Goal: Information Seeking & Learning: Get advice/opinions

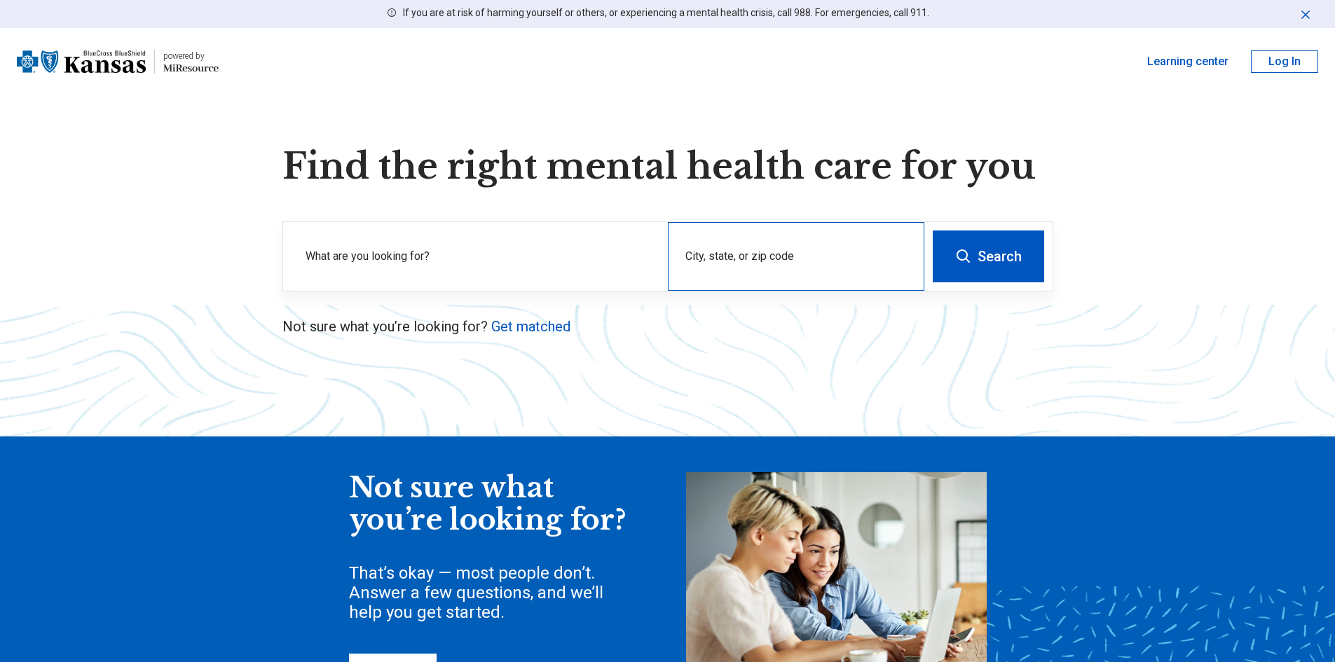
click at [743, 258] on div "City, state, or zip code" at bounding box center [796, 256] width 256 height 69
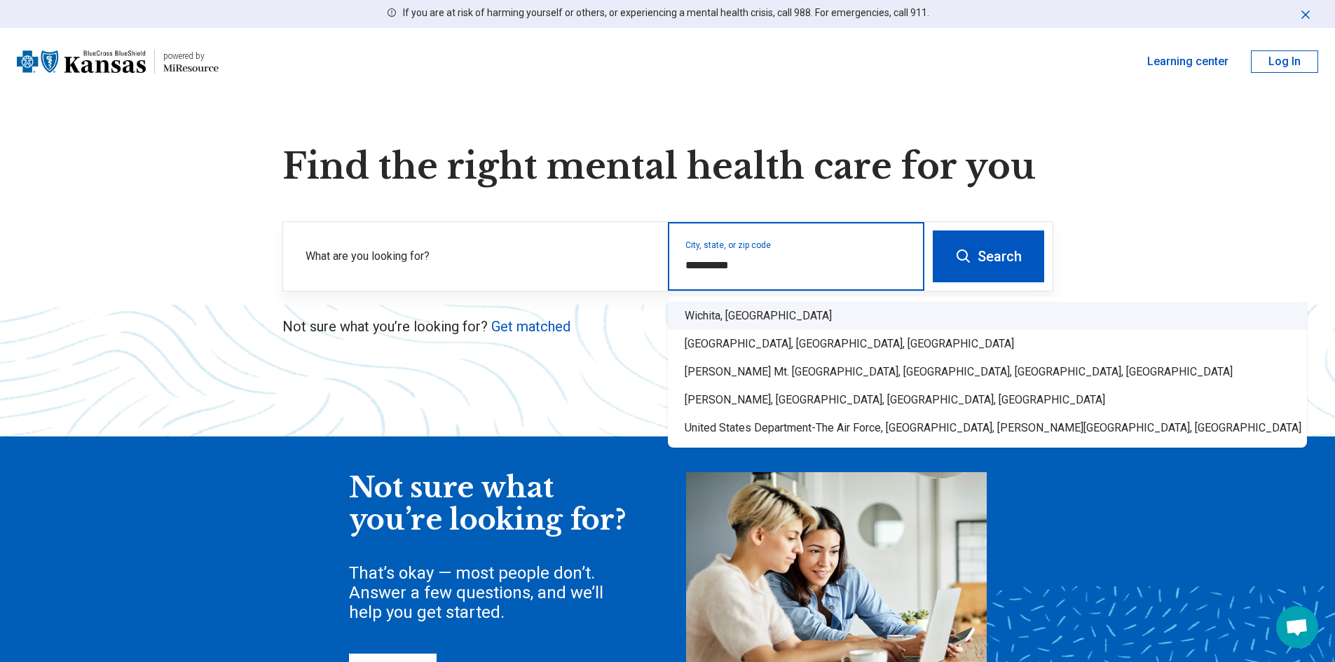
click at [694, 327] on div "Wichita, [GEOGRAPHIC_DATA]" at bounding box center [987, 316] width 639 height 28
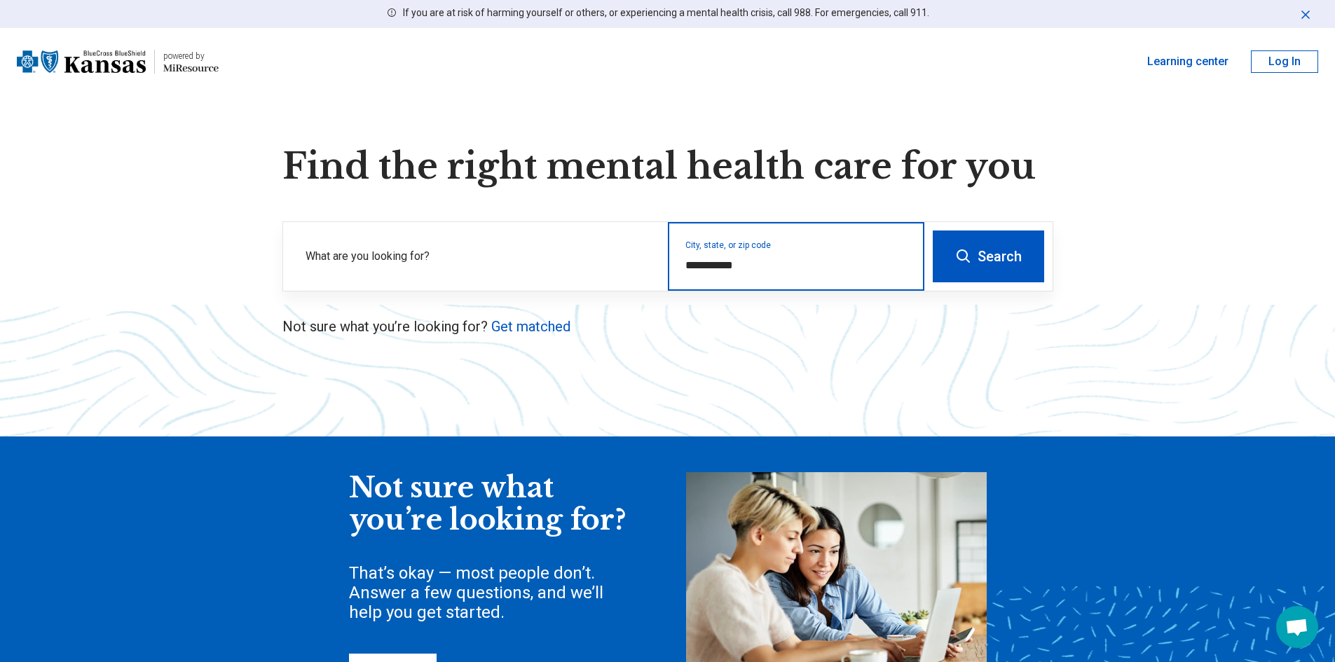
type input "**********"
click at [986, 247] on button "Search" at bounding box center [988, 257] width 111 height 52
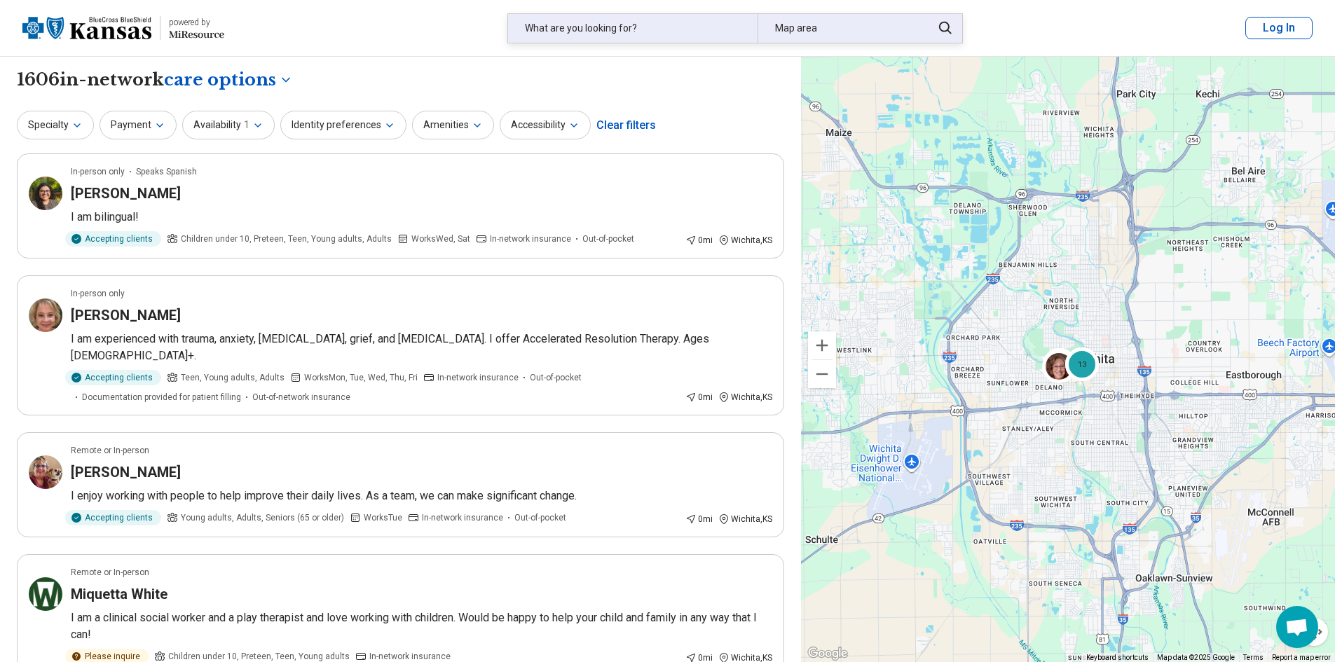
click at [637, 20] on div "What are you looking for?" at bounding box center [632, 28] width 249 height 29
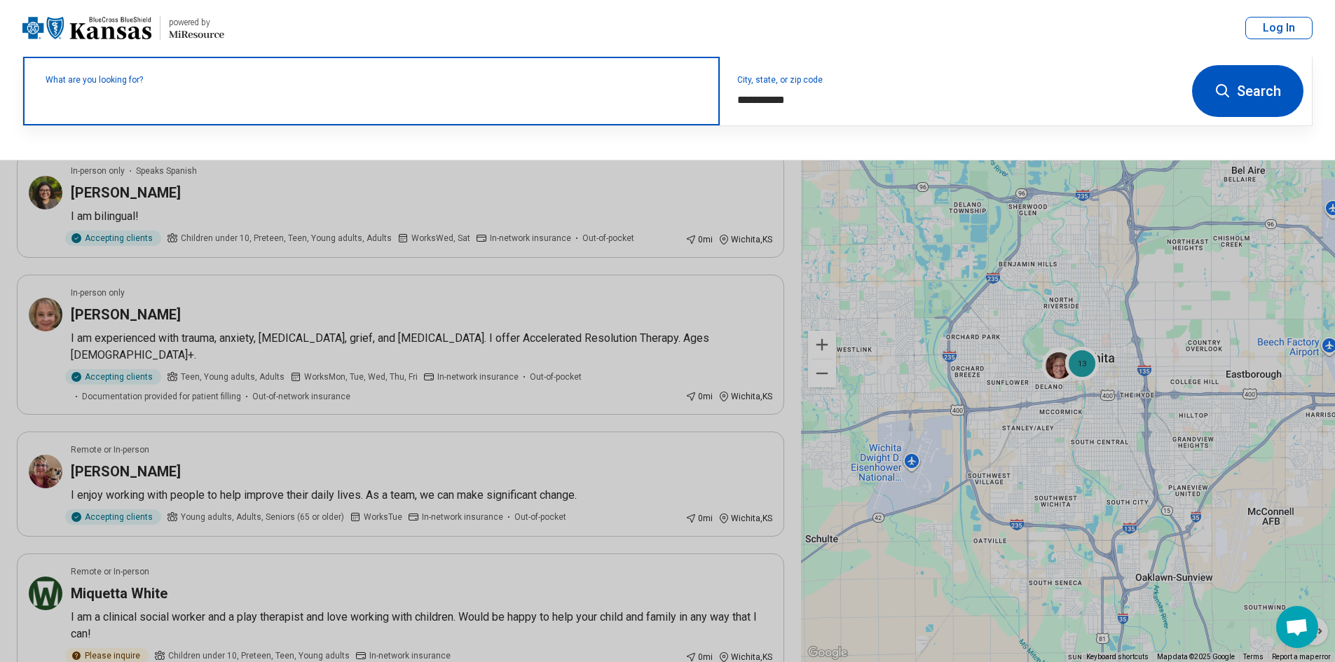
click at [143, 104] on input "text" at bounding box center [374, 98] width 657 height 17
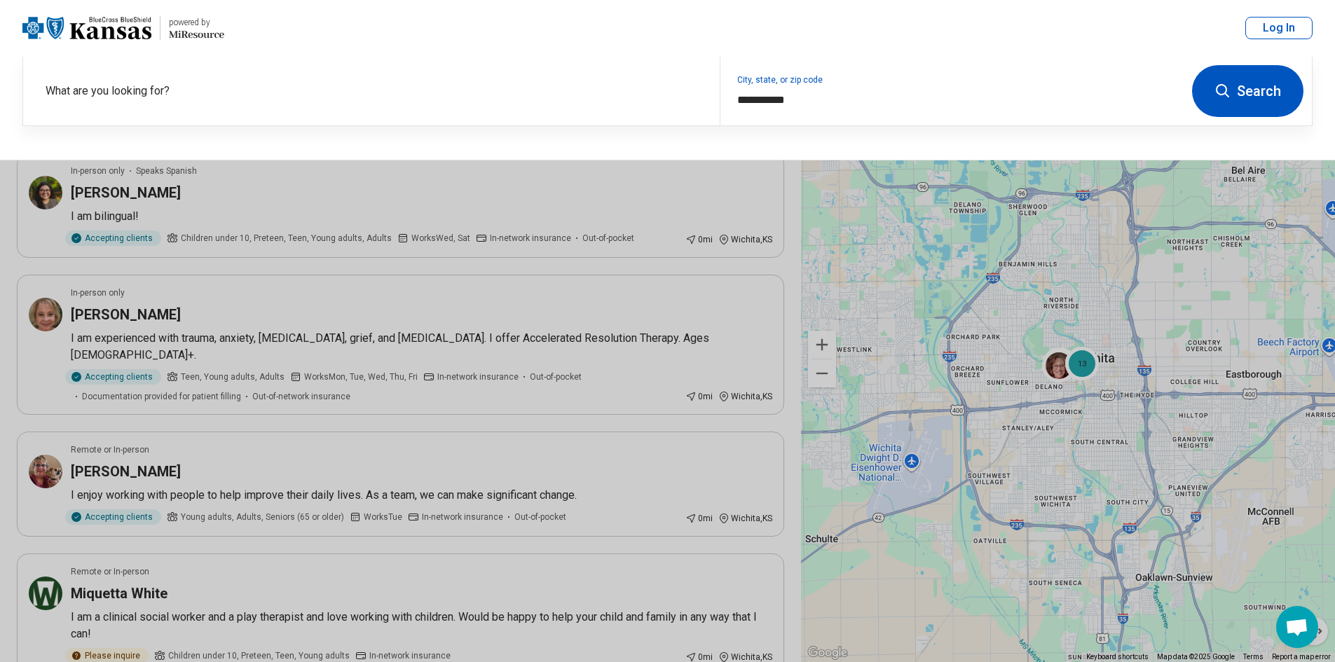
click at [635, 318] on button at bounding box center [667, 331] width 1335 height 662
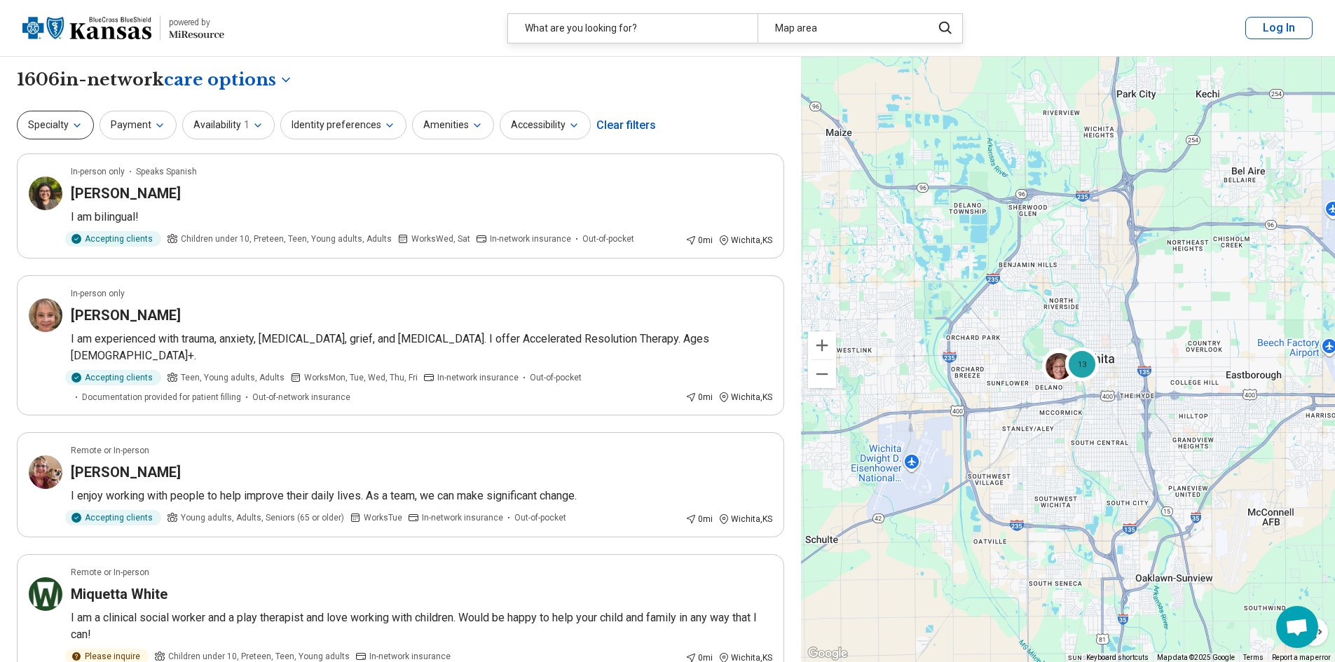
click at [69, 130] on button "Specialty" at bounding box center [55, 125] width 77 height 29
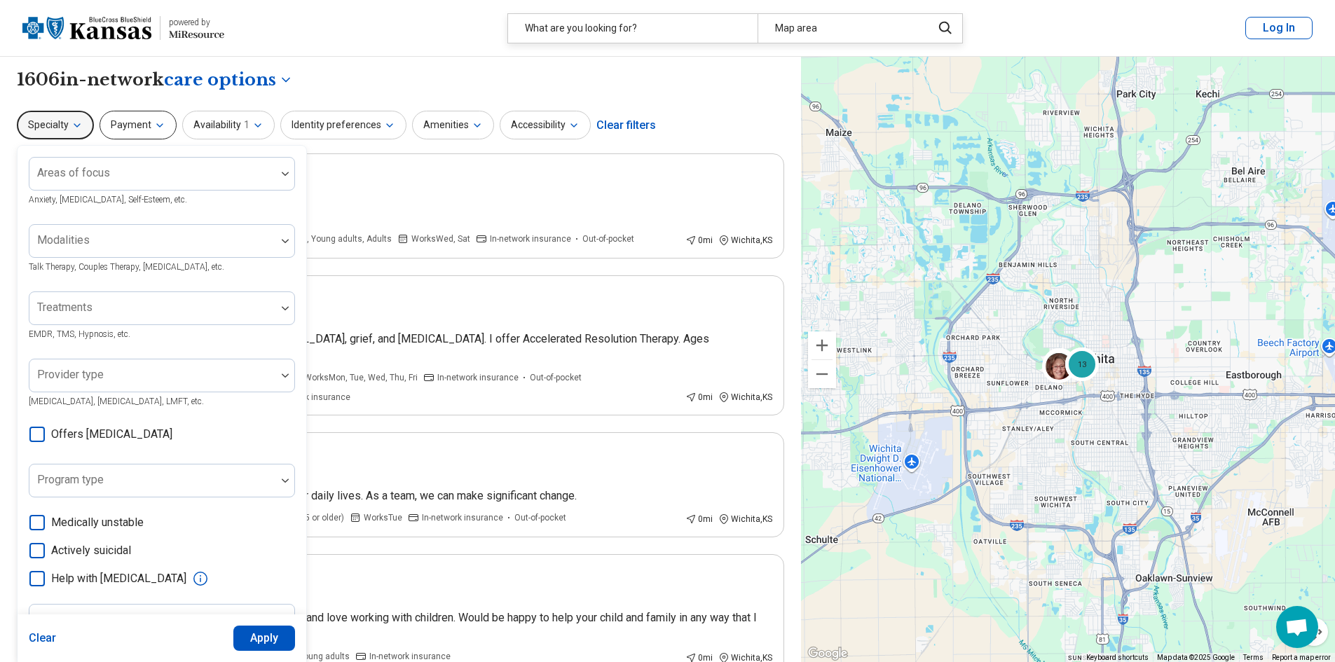
click at [149, 129] on button "Payment" at bounding box center [138, 125] width 77 height 29
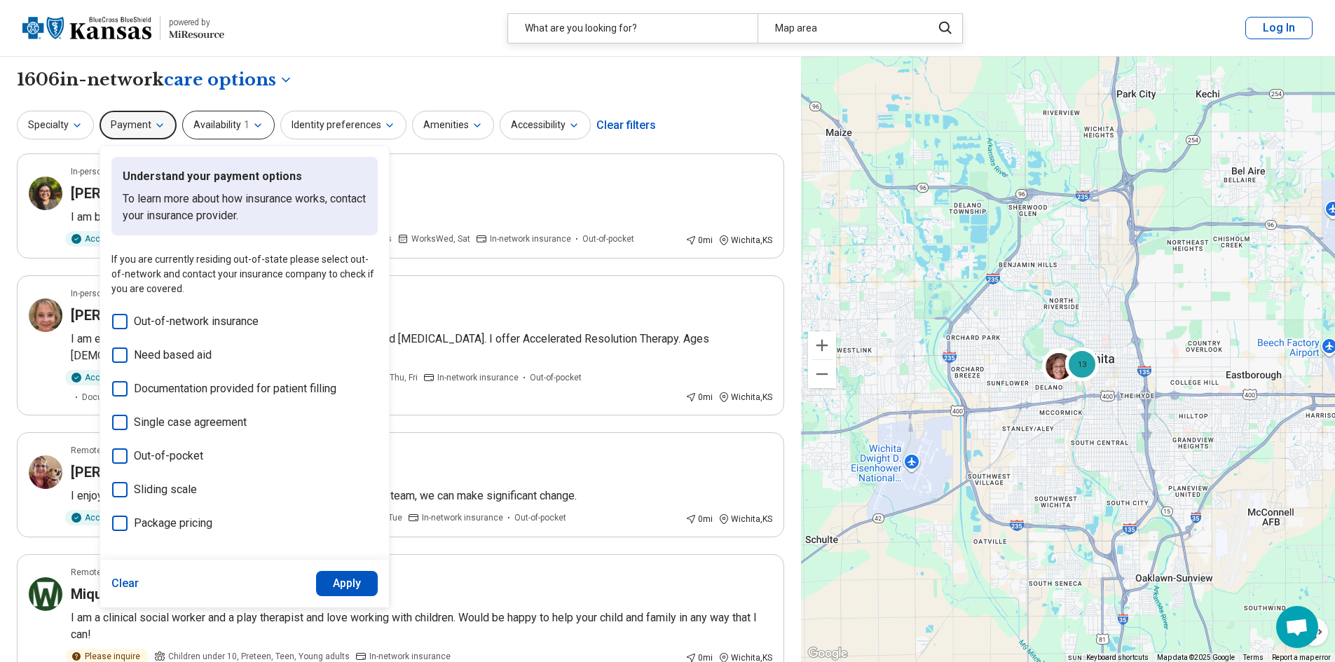
click at [219, 129] on button "Availability 1" at bounding box center [228, 125] width 93 height 29
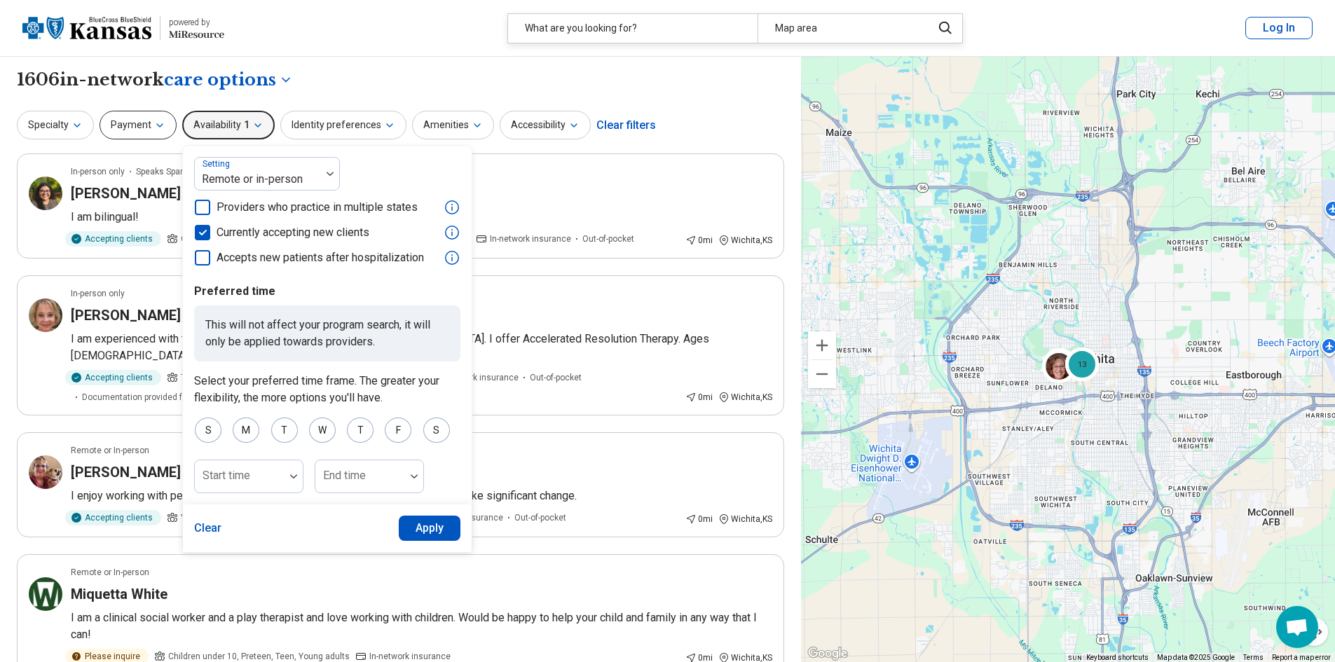
click at [140, 124] on button "Payment" at bounding box center [138, 125] width 77 height 29
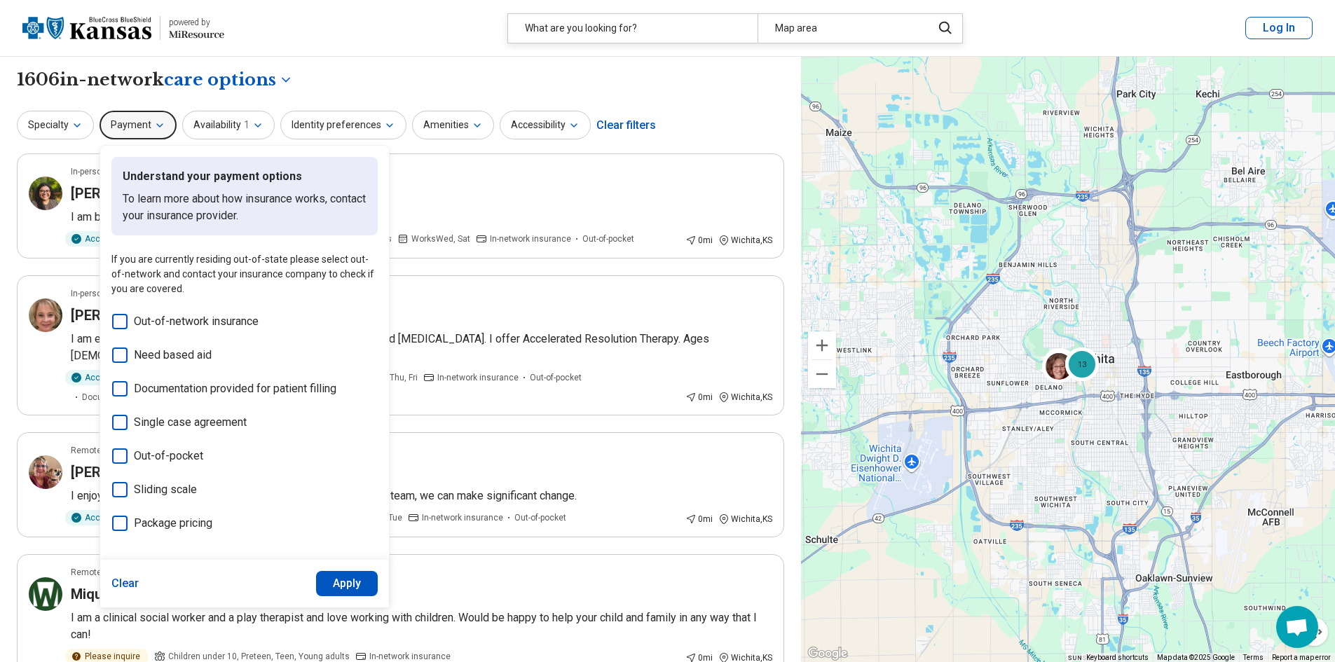
click at [398, 76] on div "**********" at bounding box center [400, 80] width 767 height 24
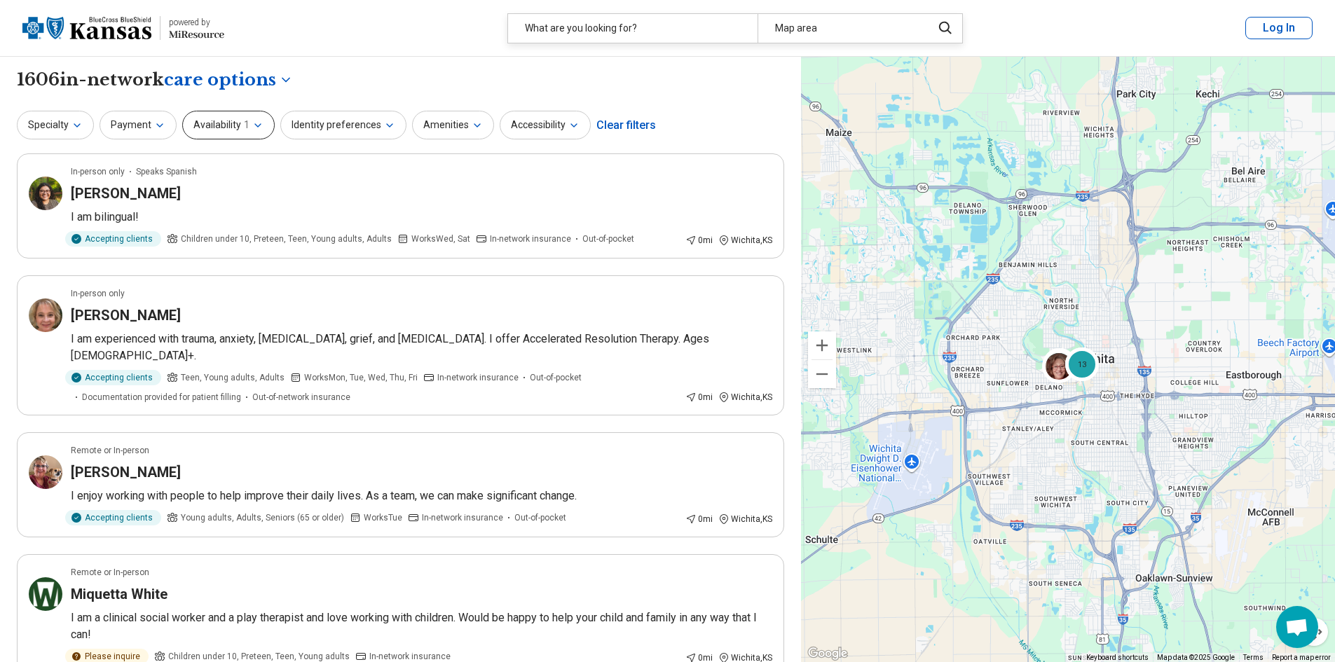
click at [226, 128] on button "Availability 1" at bounding box center [228, 125] width 93 height 29
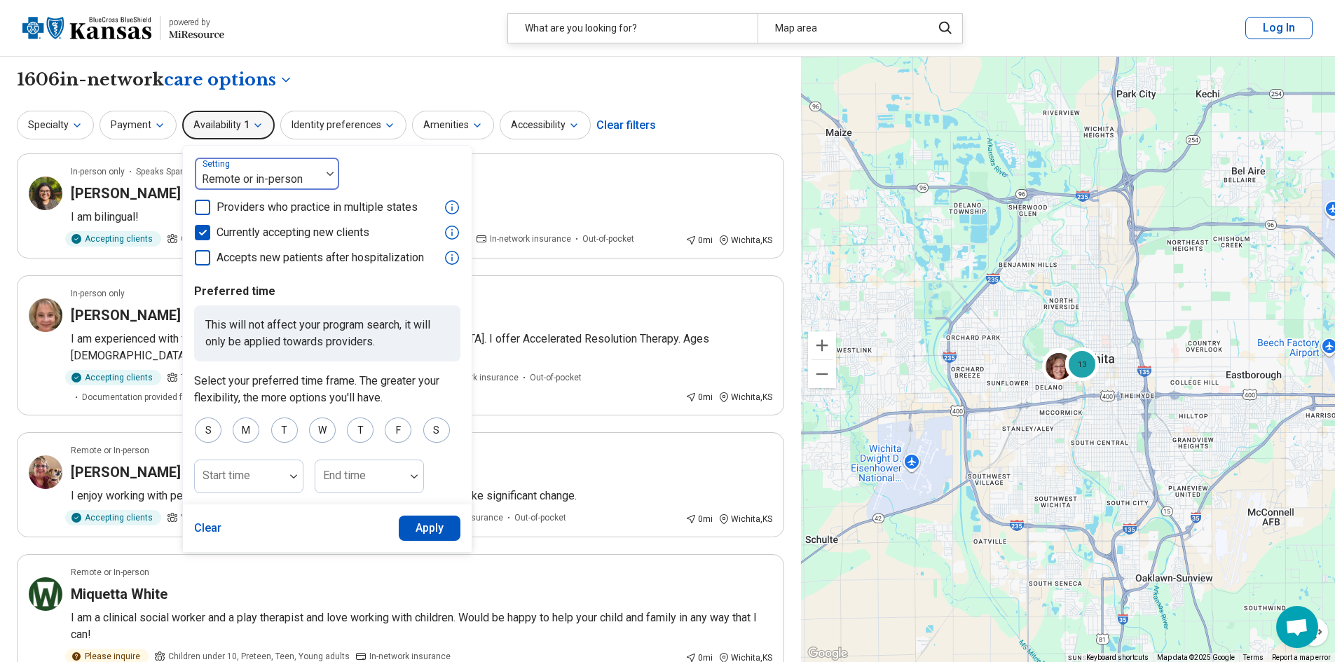
click at [262, 177] on div at bounding box center [257, 180] width 115 height 20
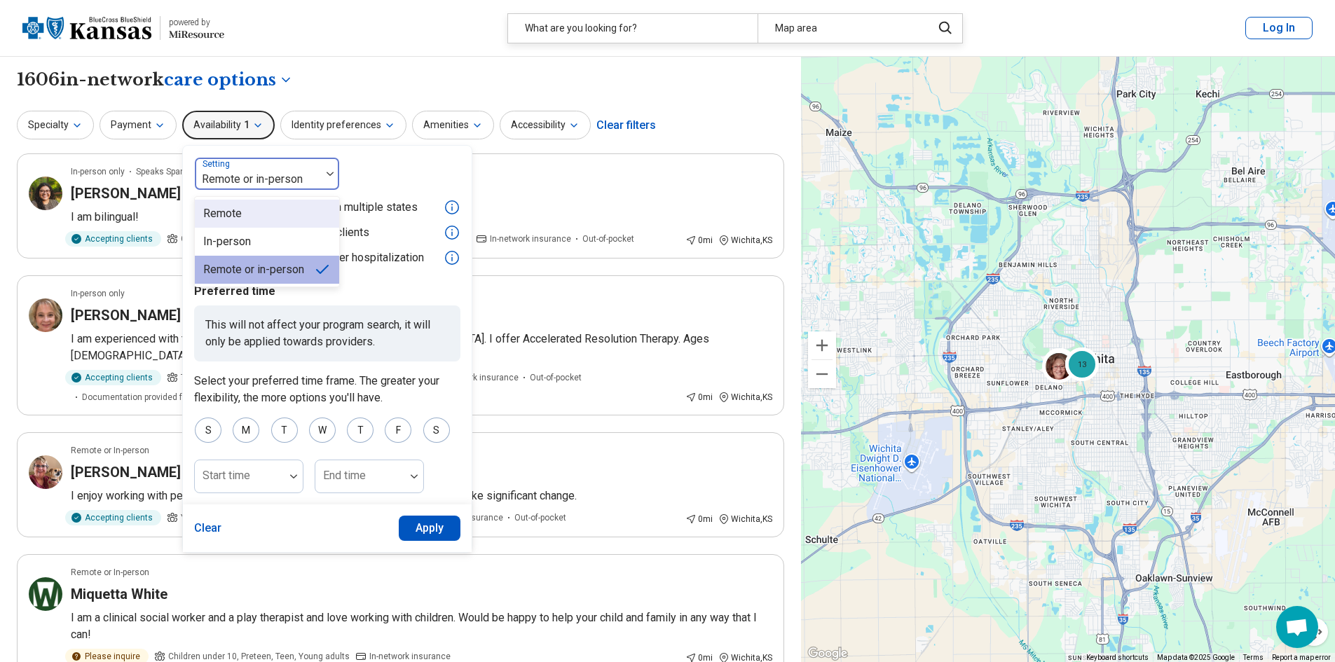
click at [245, 212] on div "Remote" at bounding box center [267, 214] width 144 height 28
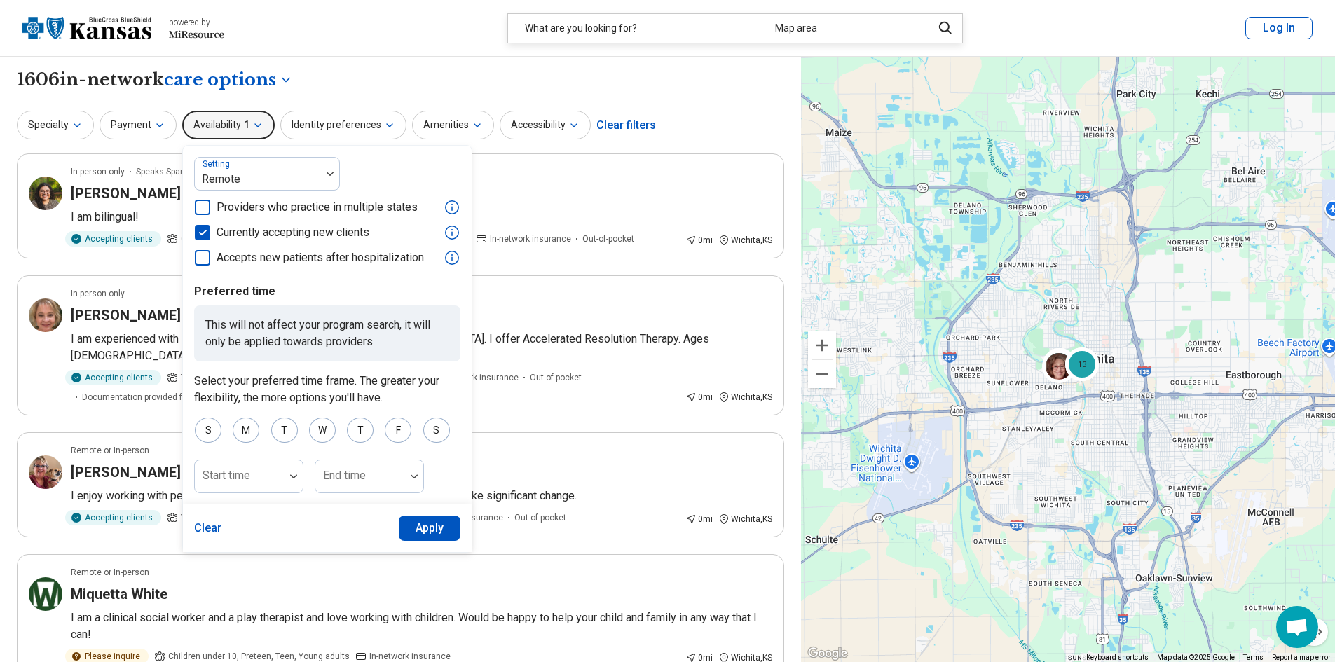
click at [431, 532] on button "Apply" at bounding box center [430, 528] width 62 height 25
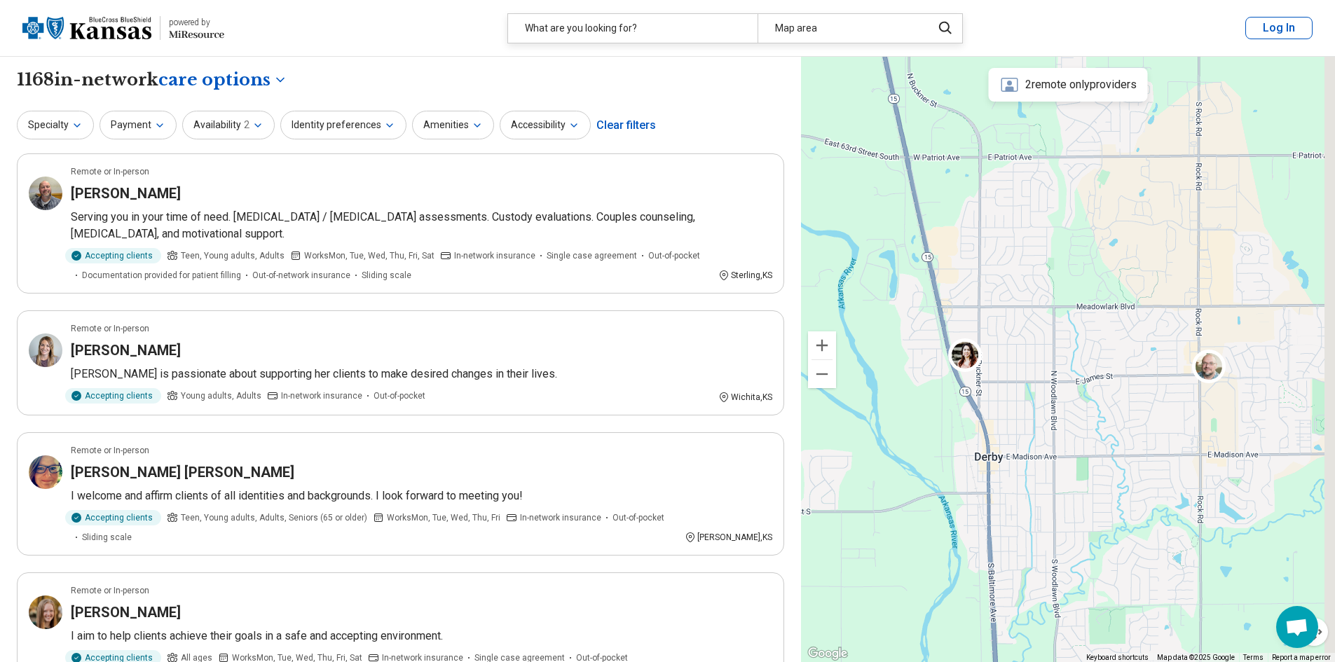
drag, startPoint x: 1193, startPoint y: 485, endPoint x: 1101, endPoint y: 480, distance: 91.9
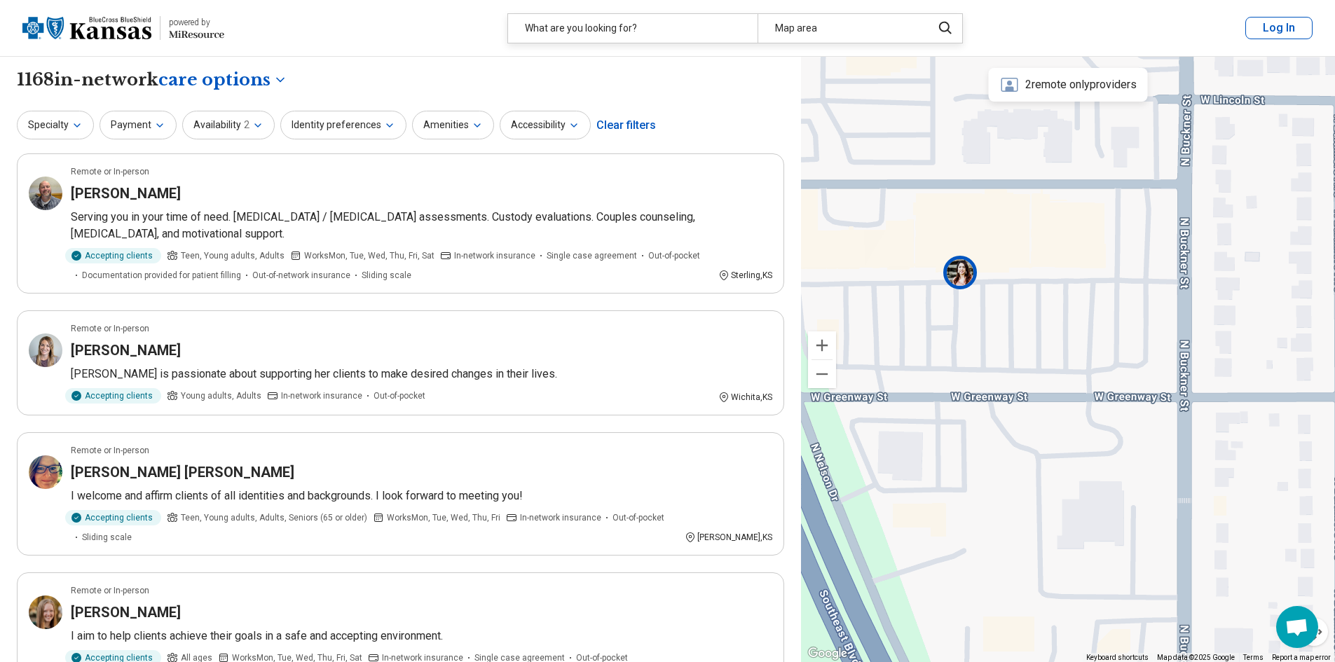
click at [959, 266] on img at bounding box center [960, 272] width 34 height 34
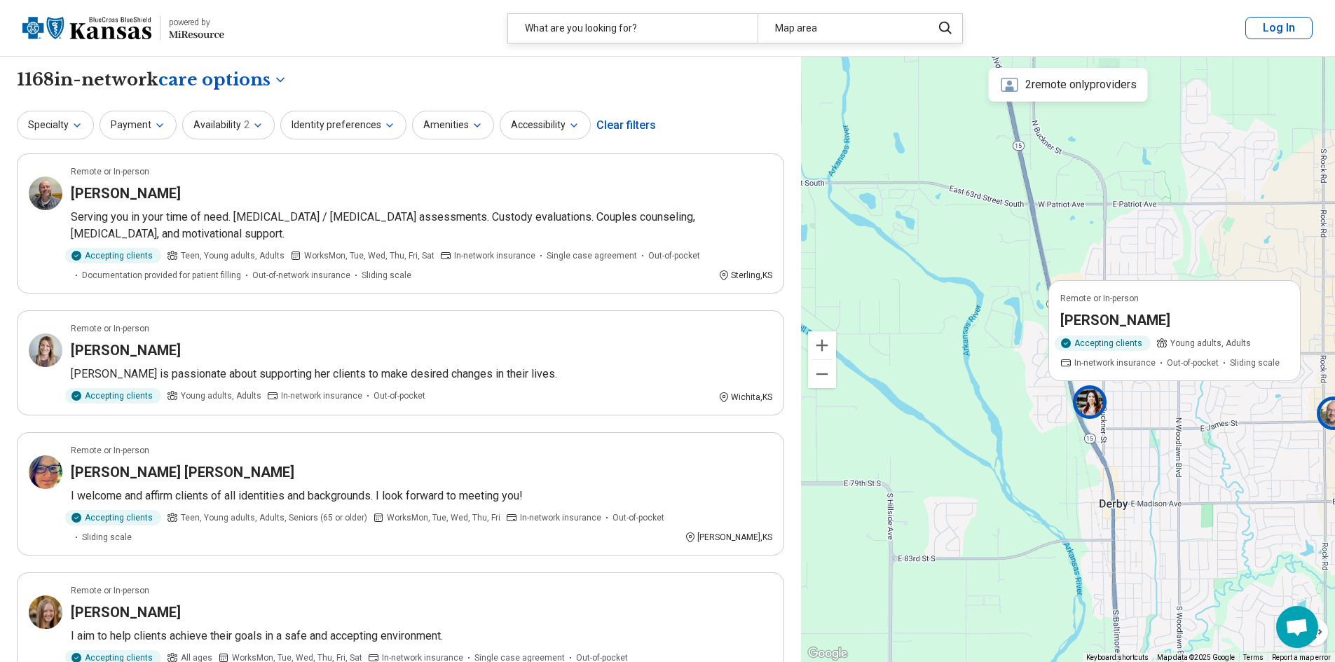
click at [1329, 423] on img at bounding box center [1334, 413] width 34 height 34
click at [1005, 446] on div "2 Remote or In-person [PERSON_NAME] Accepting clients Preteen, Teen, Young adul…" at bounding box center [1068, 360] width 534 height 606
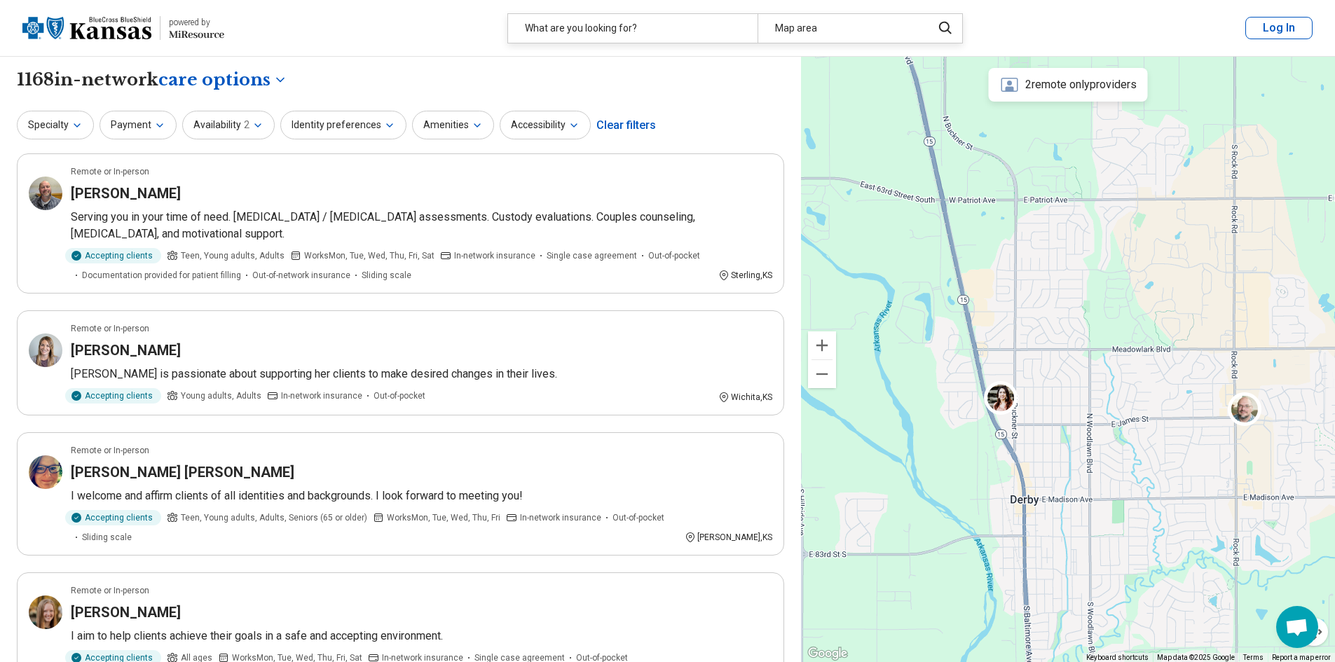
drag, startPoint x: 1102, startPoint y: 476, endPoint x: 1011, endPoint y: 472, distance: 91.2
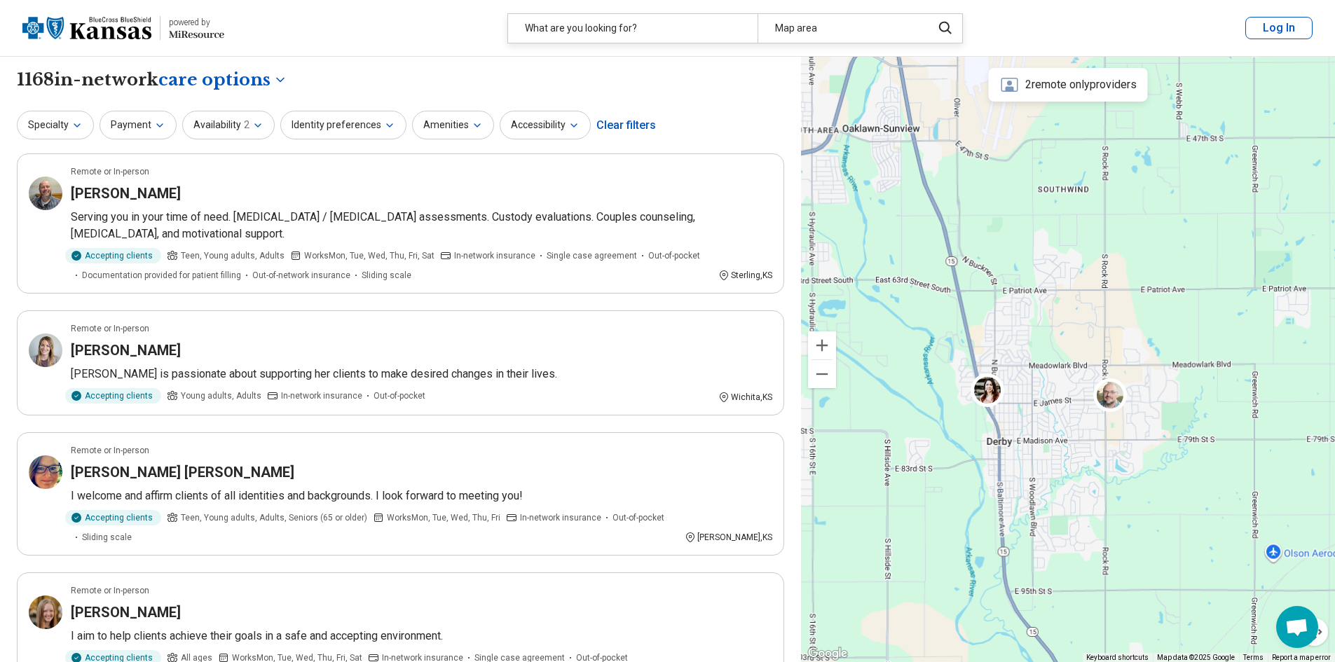
drag, startPoint x: 1245, startPoint y: 501, endPoint x: 1114, endPoint y: 437, distance: 146.4
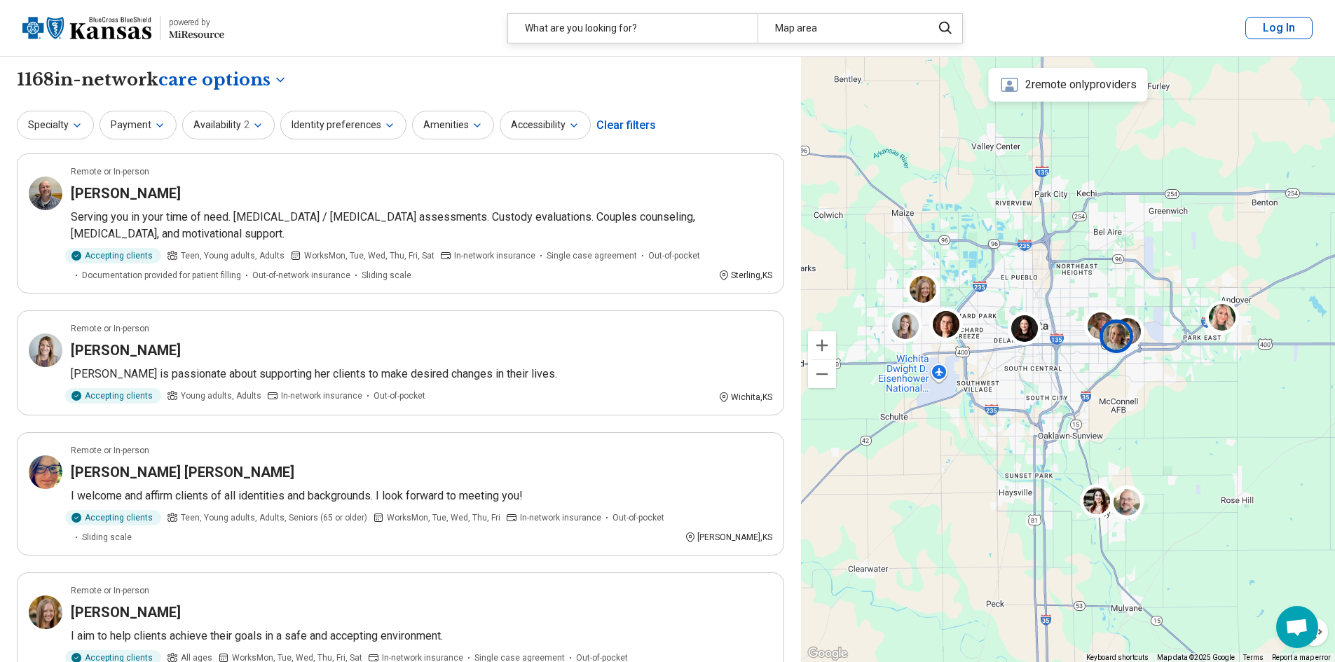
drag, startPoint x: 1087, startPoint y: 271, endPoint x: 1102, endPoint y: 348, distance: 77.8
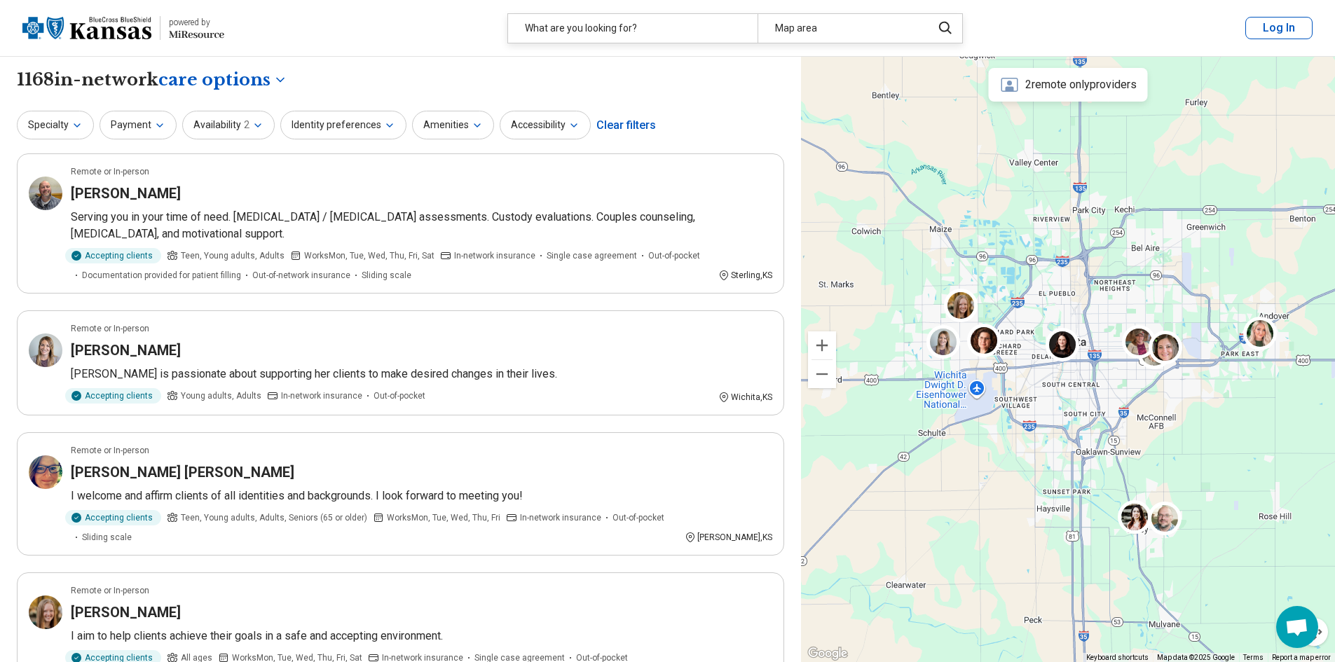
drag, startPoint x: 1004, startPoint y: 416, endPoint x: 1045, endPoint y: 434, distance: 44.9
click at [1045, 434] on div "2" at bounding box center [1068, 360] width 534 height 606
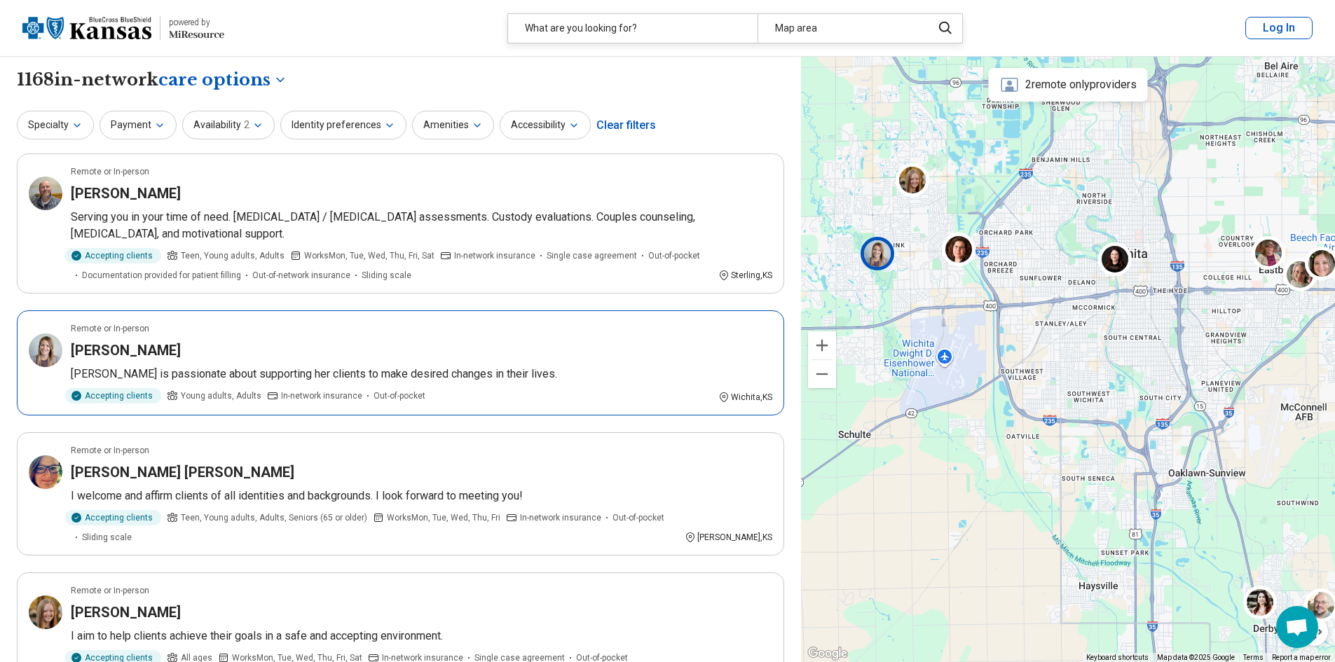
click at [881, 256] on img at bounding box center [878, 253] width 34 height 34
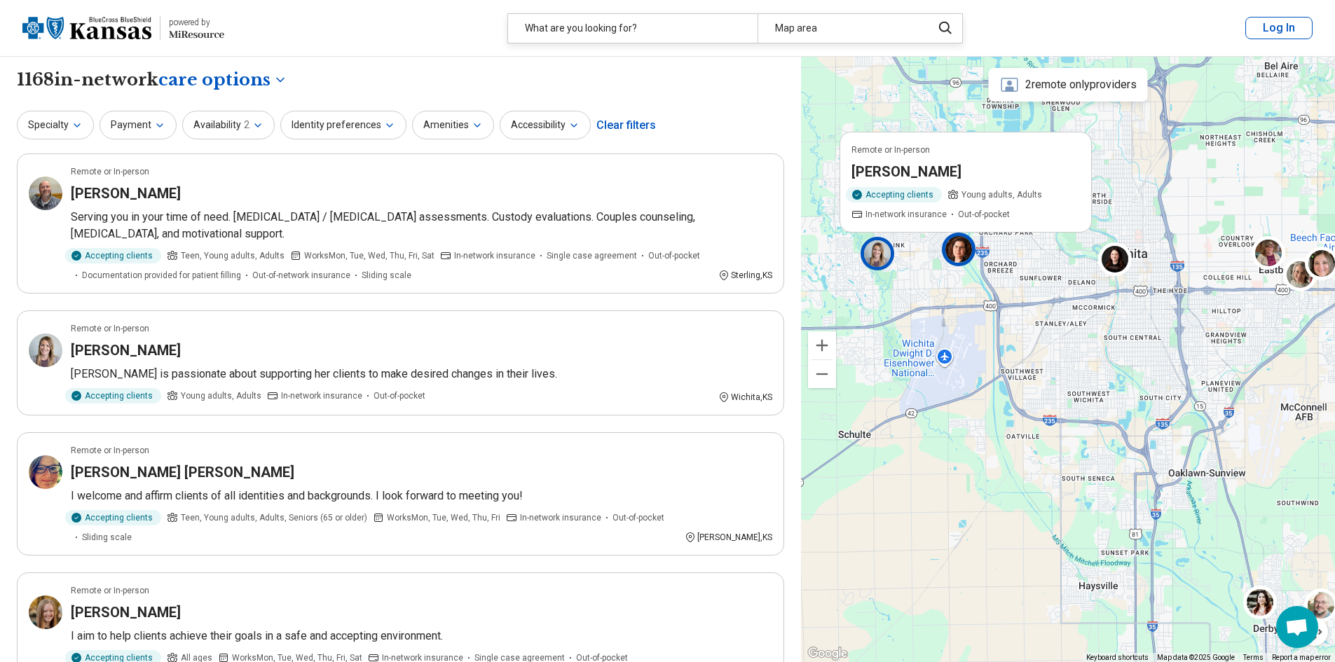
click at [966, 257] on img at bounding box center [959, 250] width 34 height 34
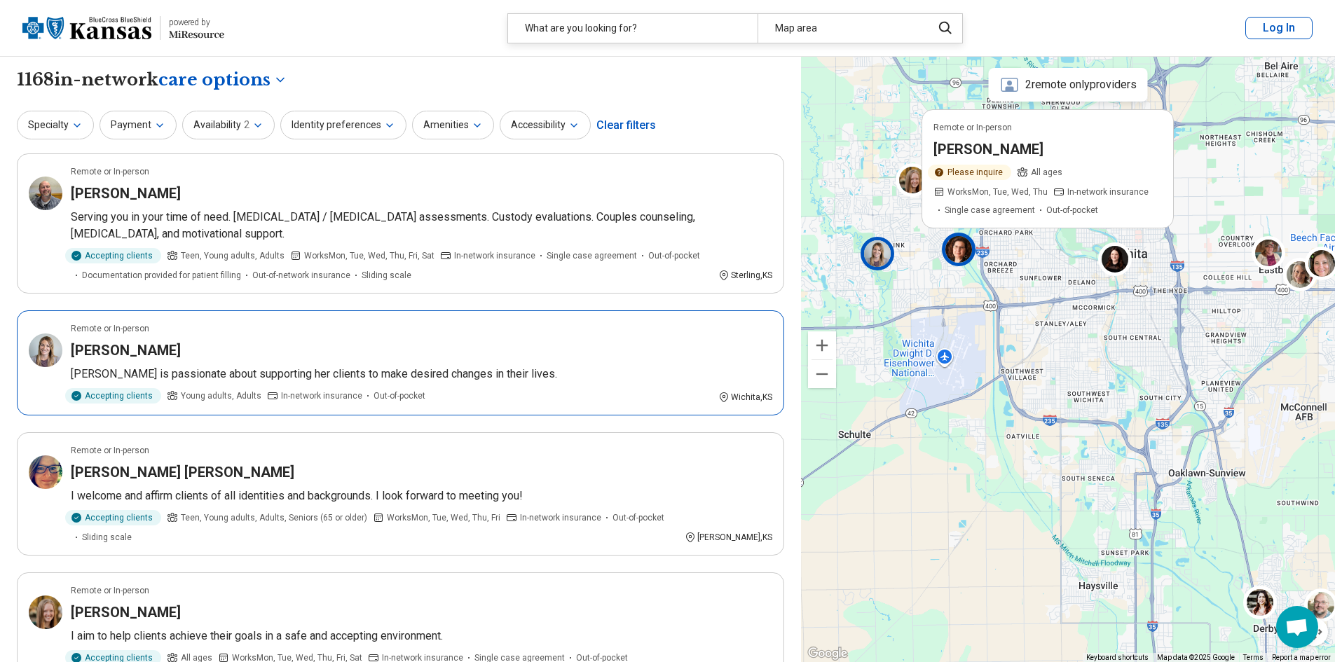
click at [886, 254] on img at bounding box center [878, 253] width 34 height 34
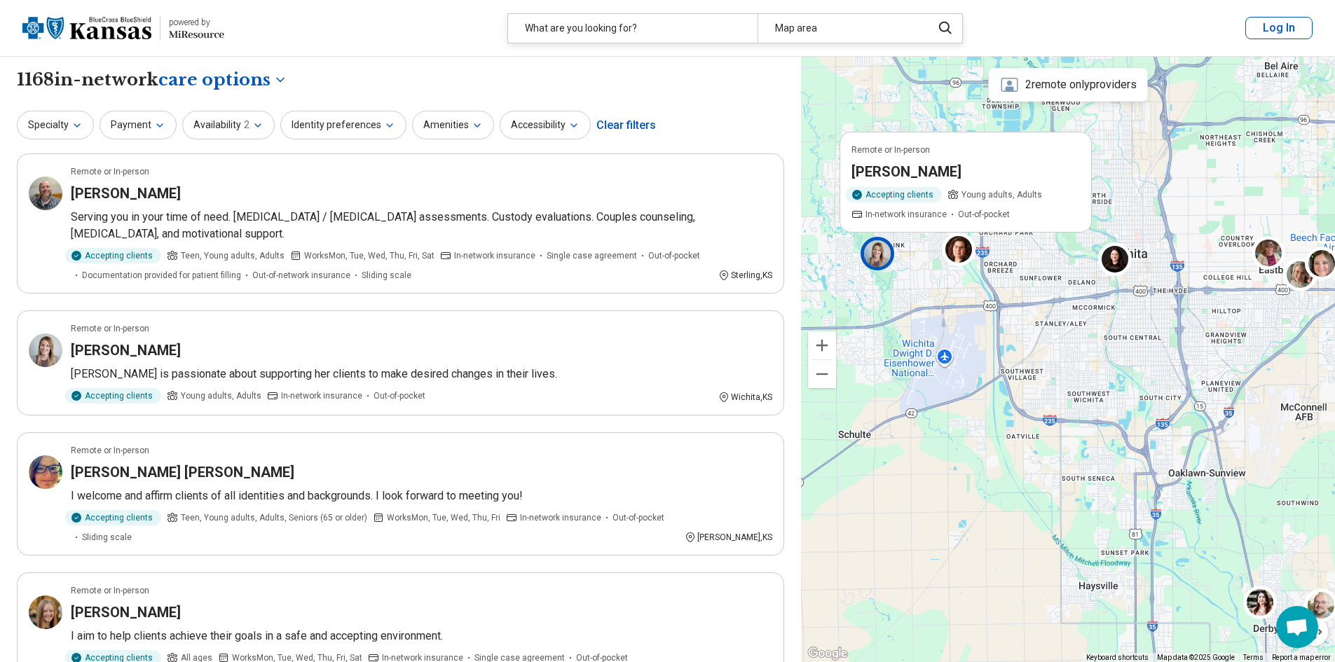
click at [962, 292] on div "Remote or In-person [PERSON_NAME] Accepting clients Young adults, Adults In-net…" at bounding box center [1068, 360] width 534 height 606
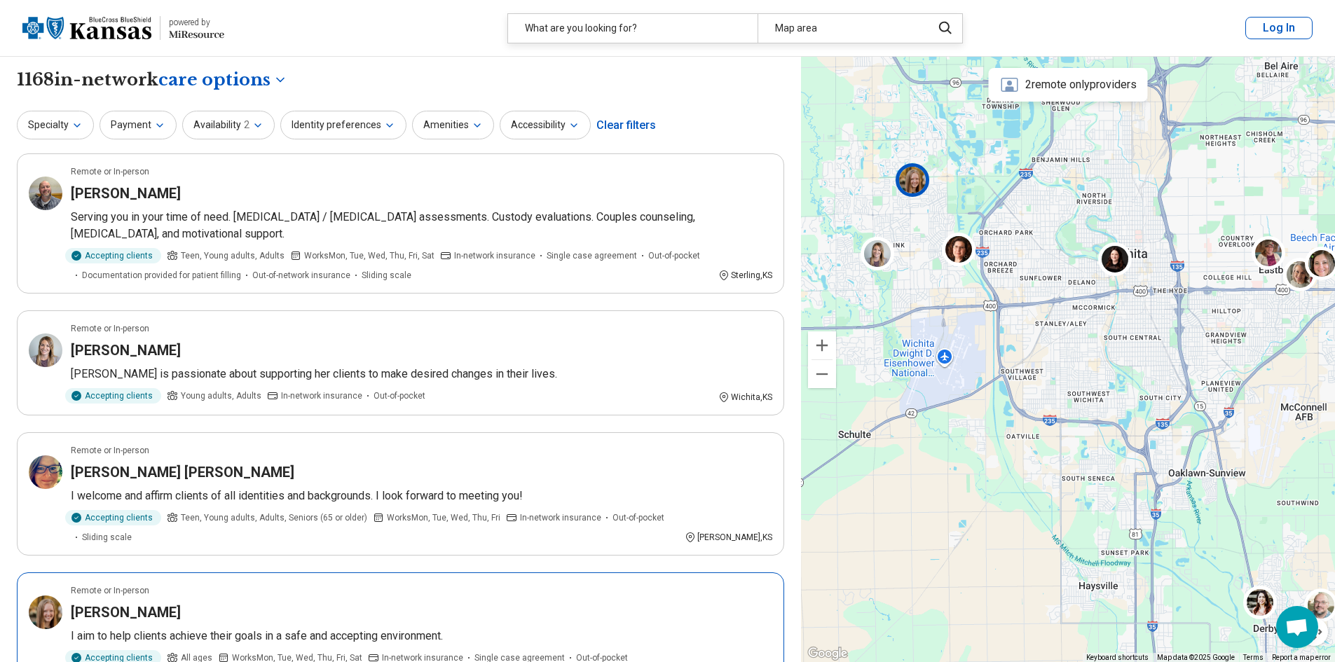
click at [924, 179] on img at bounding box center [913, 180] width 34 height 34
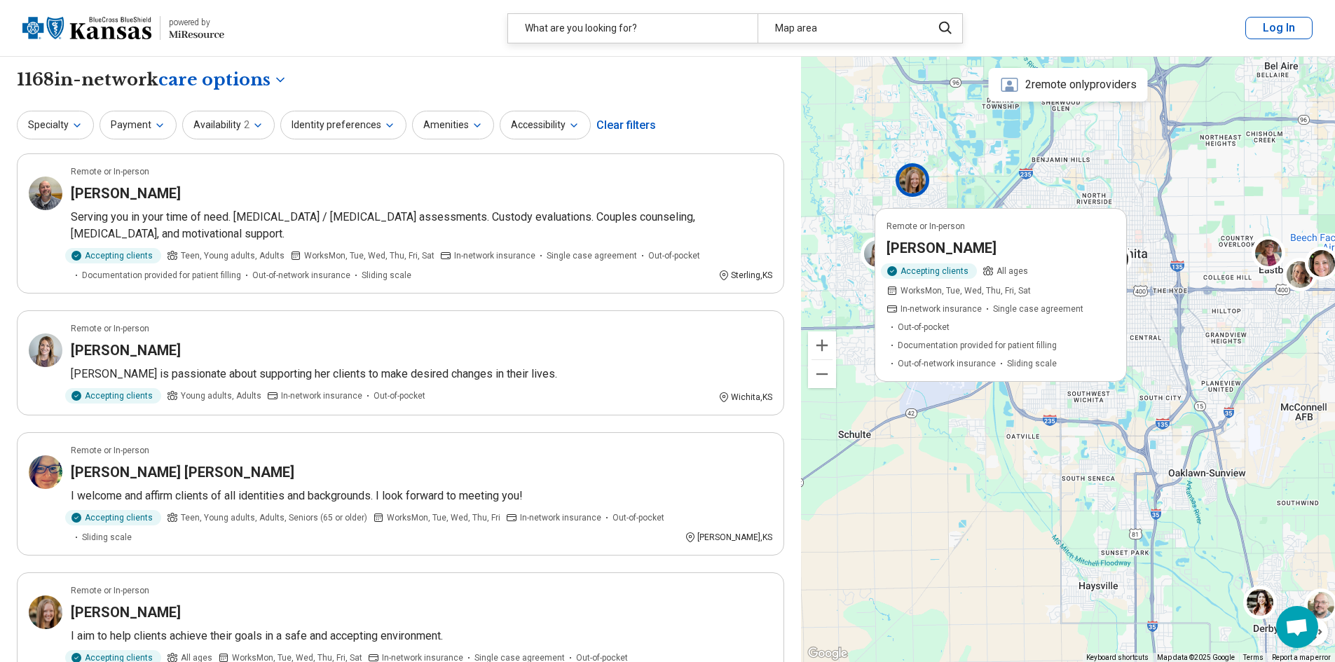
click at [941, 415] on div "2 Remote or In-person [PERSON_NAME] Accepting clients All ages Works Mon, Tue, …" at bounding box center [1068, 360] width 534 height 606
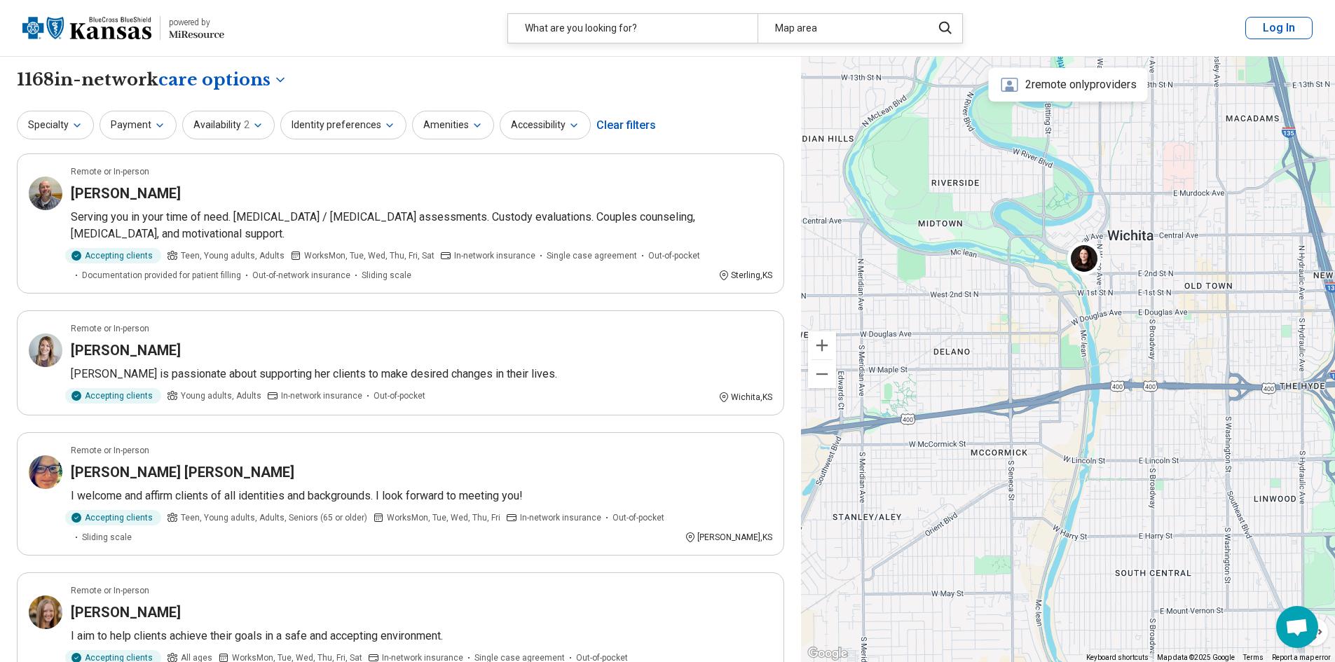
drag, startPoint x: 967, startPoint y: 271, endPoint x: 928, endPoint y: 359, distance: 97.3
click at [928, 359] on div "2" at bounding box center [1068, 360] width 534 height 606
click at [1086, 259] on img at bounding box center [1084, 258] width 34 height 34
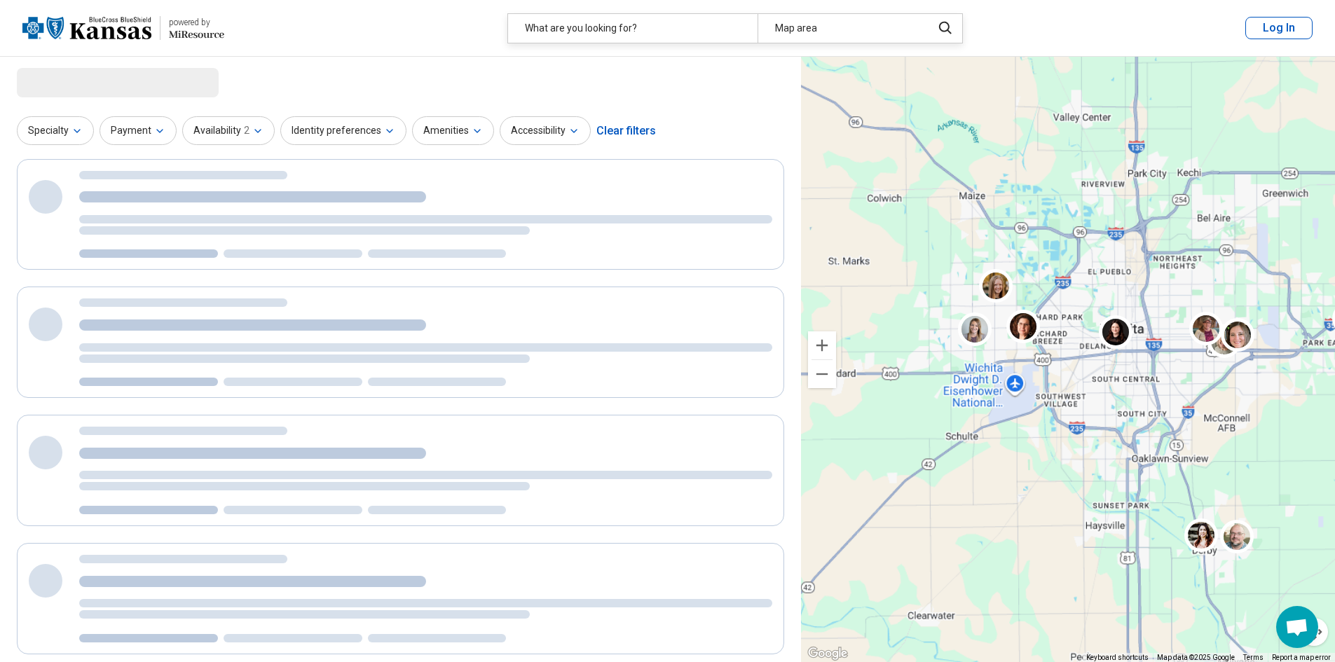
select select "***"
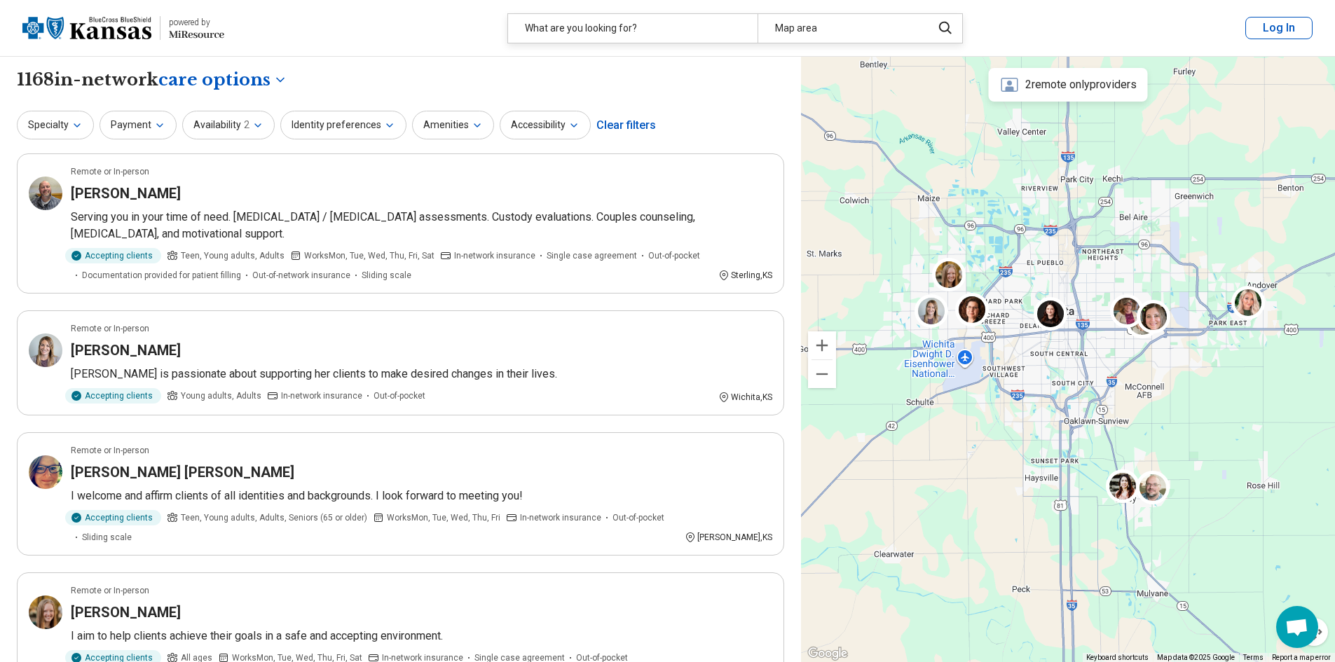
drag, startPoint x: 1216, startPoint y: 380, endPoint x: 1165, endPoint y: 338, distance: 65.7
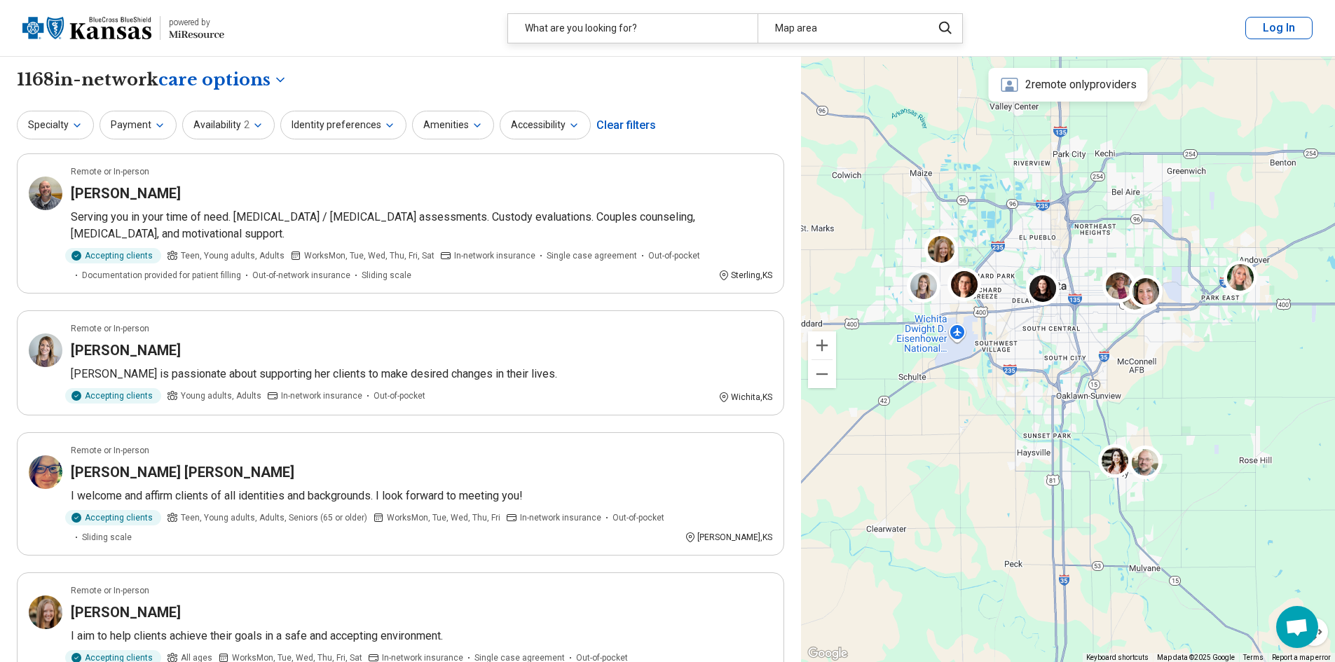
drag, startPoint x: 1074, startPoint y: 380, endPoint x: 1035, endPoint y: 381, distance: 39.3
click at [55, 121] on button "Specialty" at bounding box center [55, 125] width 77 height 29
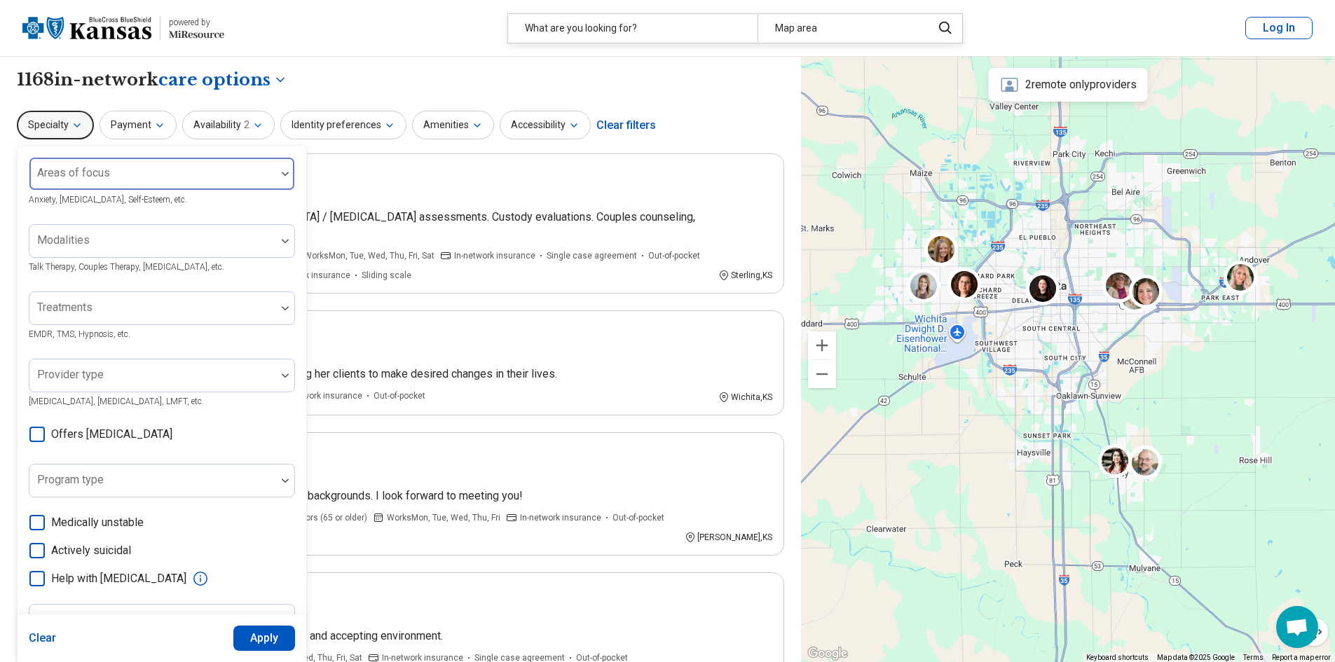
click at [81, 157] on div "Areas of focus" at bounding box center [162, 174] width 266 height 34
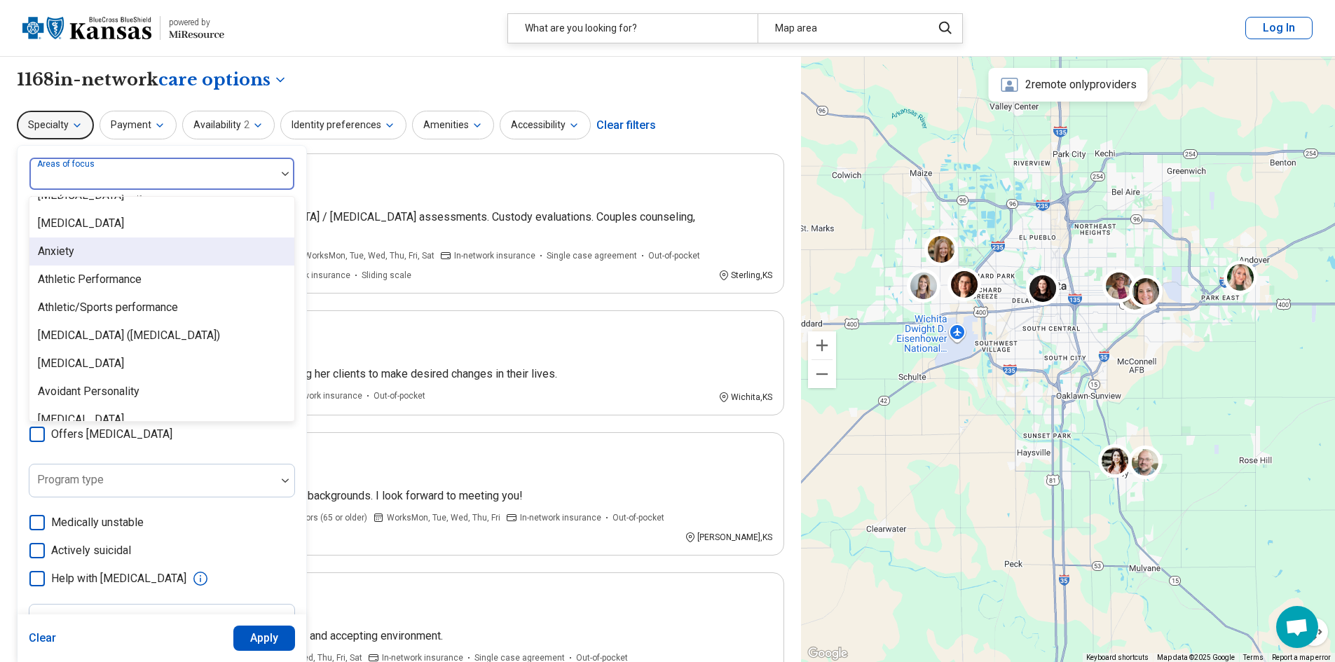
scroll to position [210, 0]
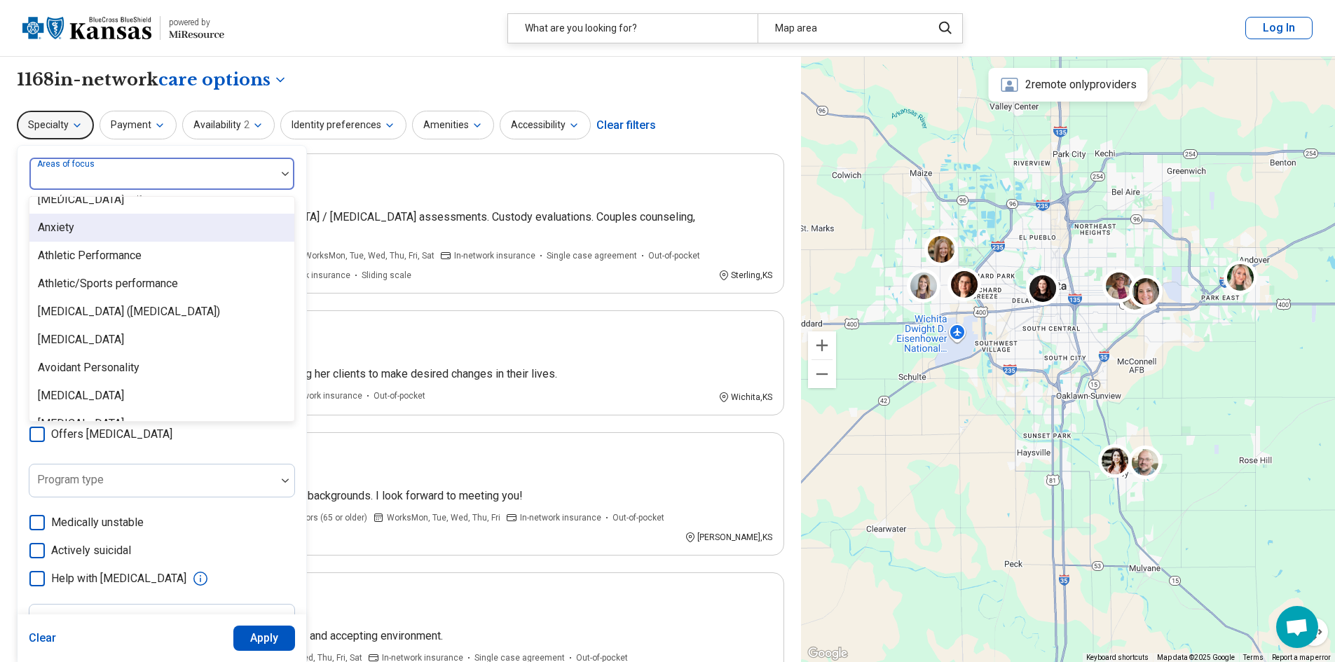
click at [153, 234] on div "Anxiety" at bounding box center [161, 228] width 265 height 28
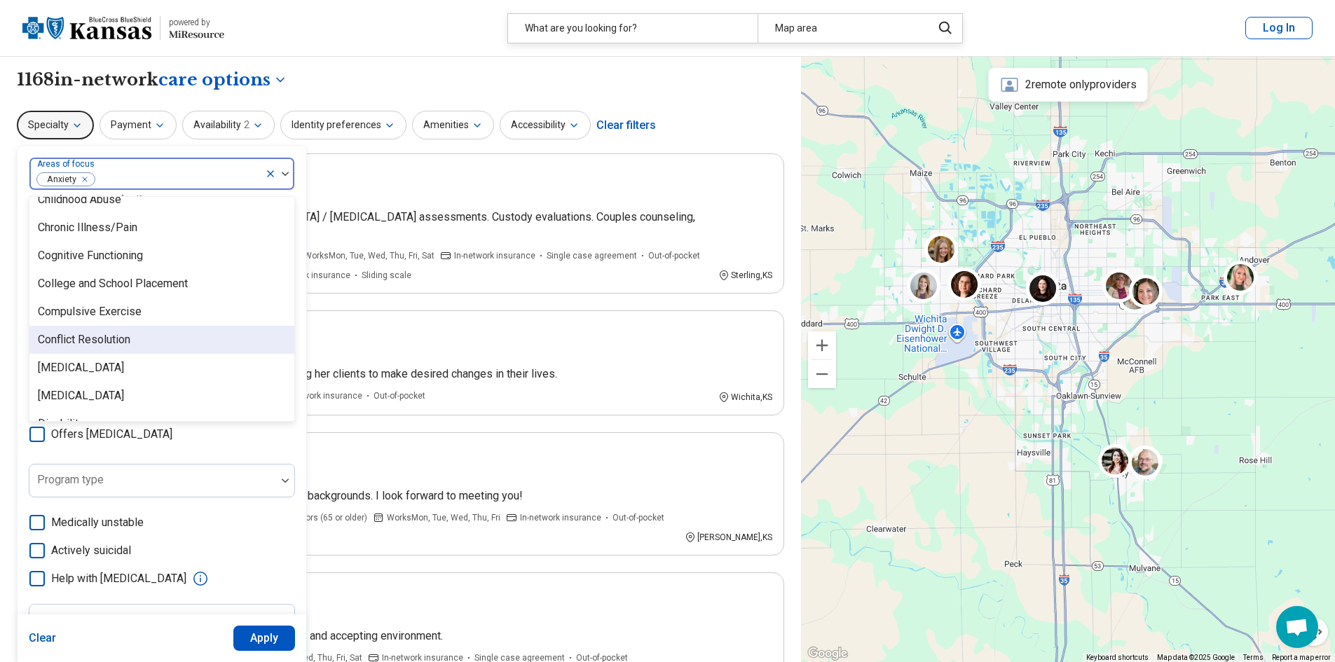
scroll to position [701, 0]
